Goal: Task Accomplishment & Management: Manage account settings

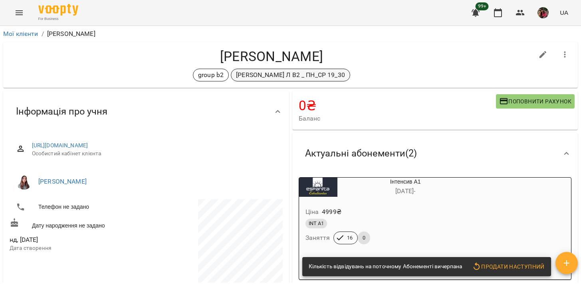
click at [283, 76] on p "[PERSON_NAME] Л В2 _ ПН_СР 19_30" at bounding box center [290, 75] width 109 height 10
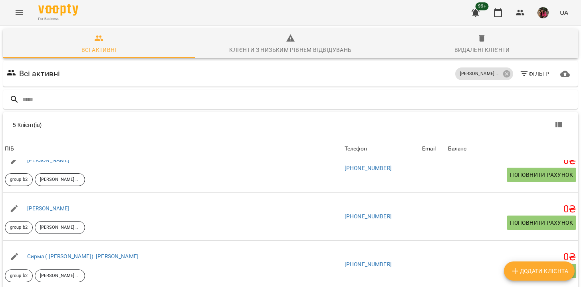
scroll to position [70, 0]
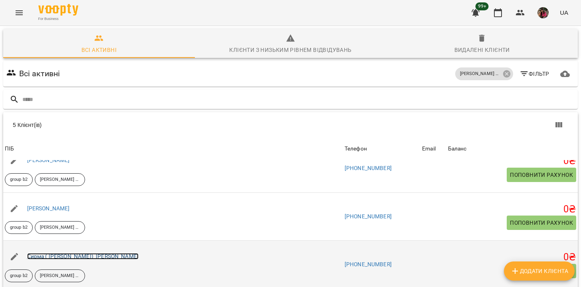
click at [71, 253] on link "Сирма ( [PERSON_NAME]) [PERSON_NAME]" at bounding box center [82, 256] width 111 height 6
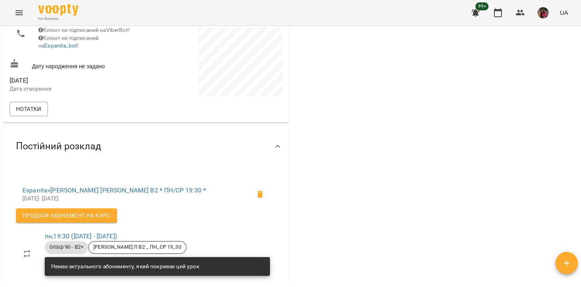
scroll to position [159, 0]
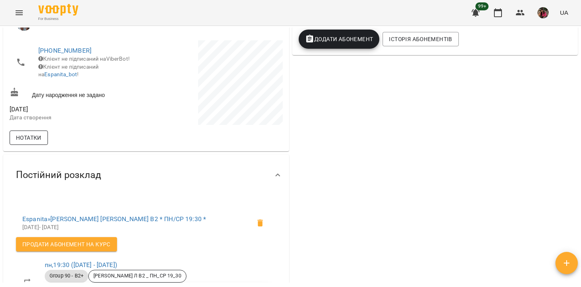
click at [40, 140] on span "Нотатки" at bounding box center [29, 138] width 26 height 10
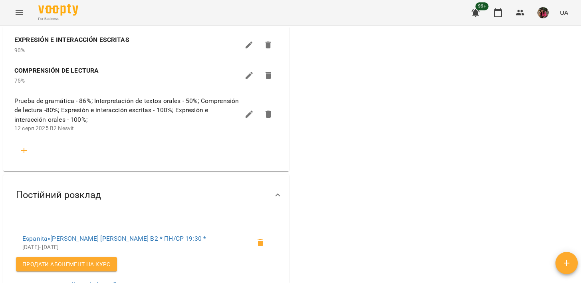
scroll to position [431, 0]
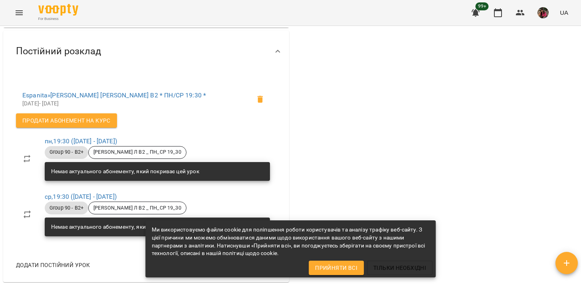
scroll to position [292, 0]
